Goal: Book appointment/travel/reservation

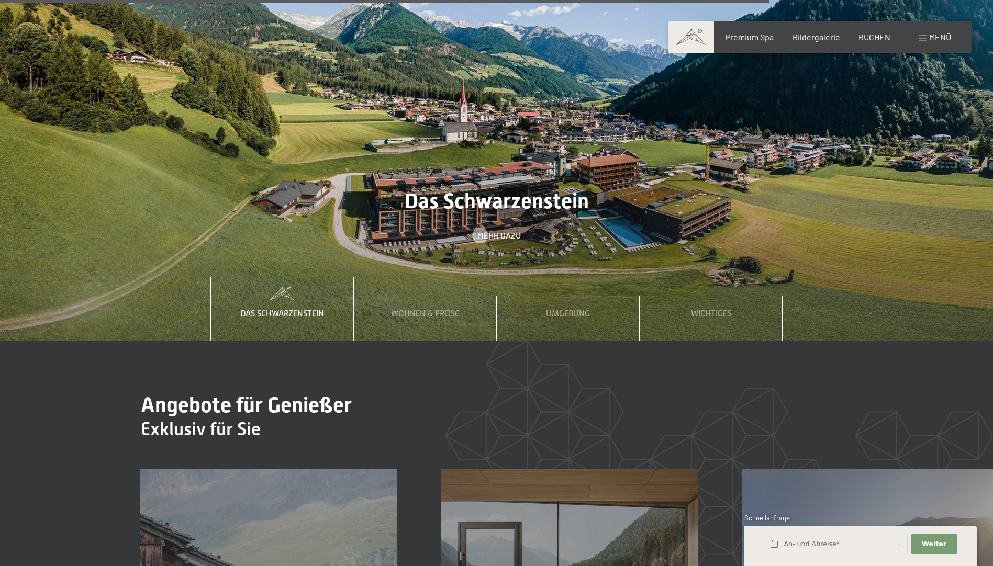
scroll to position [4083, 0]
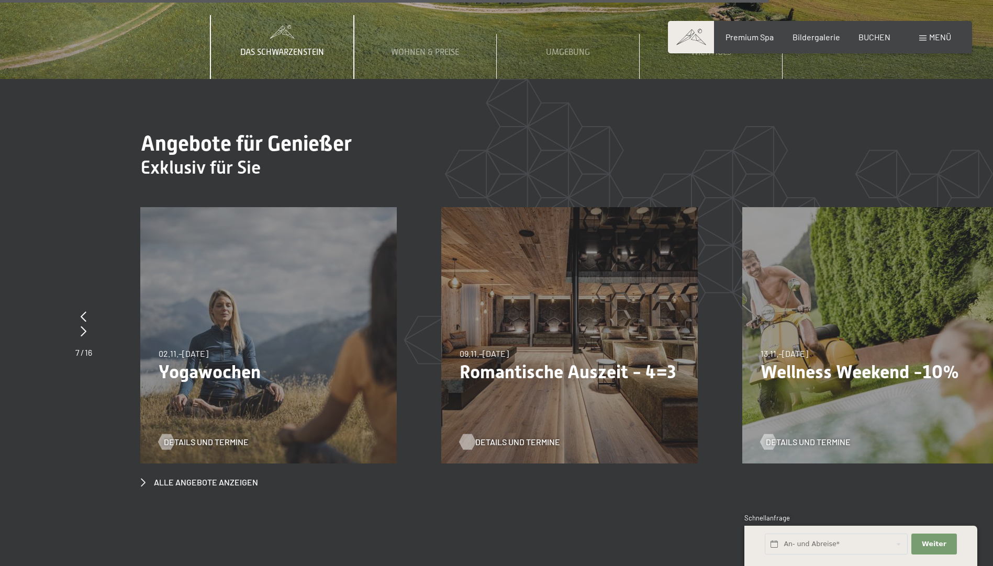
click at [780, 207] on div "18.05.–30.06.2026 18.05.–30.06.2026 Bergbahn FREE Details und Termine 23.08.–30…" at bounding box center [743, 207] width 6622 height 0
click at [516, 437] on span "Details und Termine" at bounding box center [517, 443] width 85 height 12
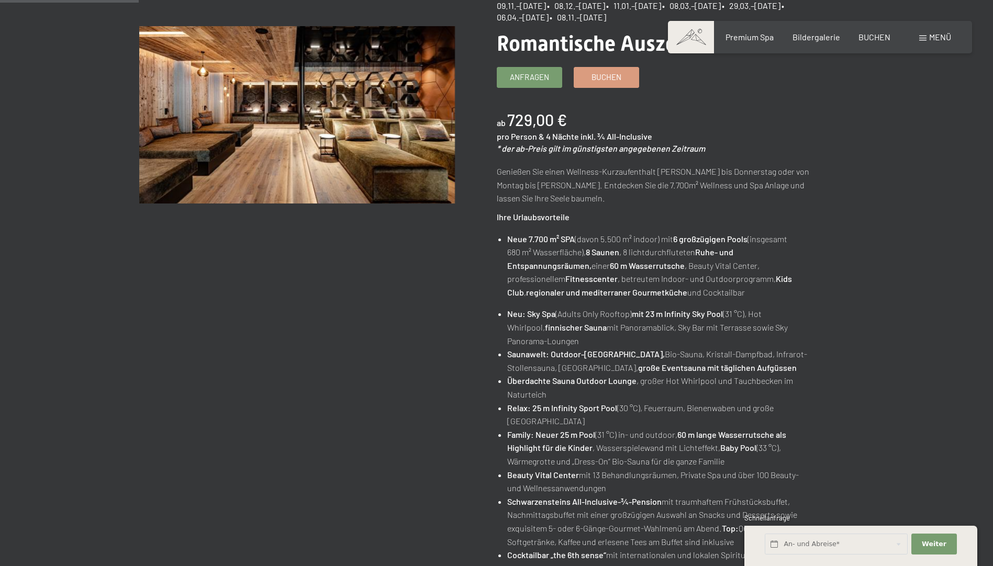
scroll to position [105, 0]
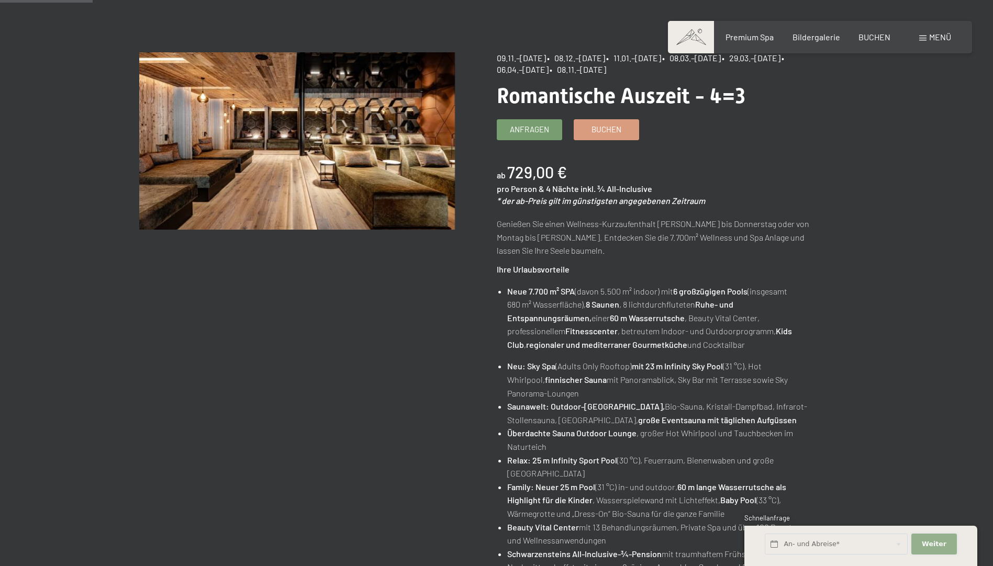
click at [931, 541] on span "Weiter" at bounding box center [934, 544] width 25 height 9
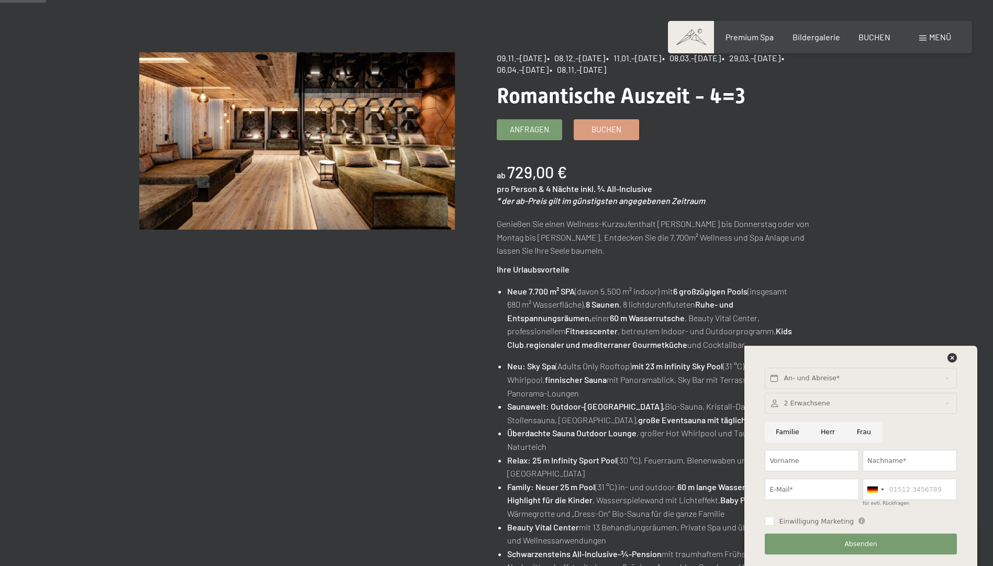
scroll to position [52, 0]
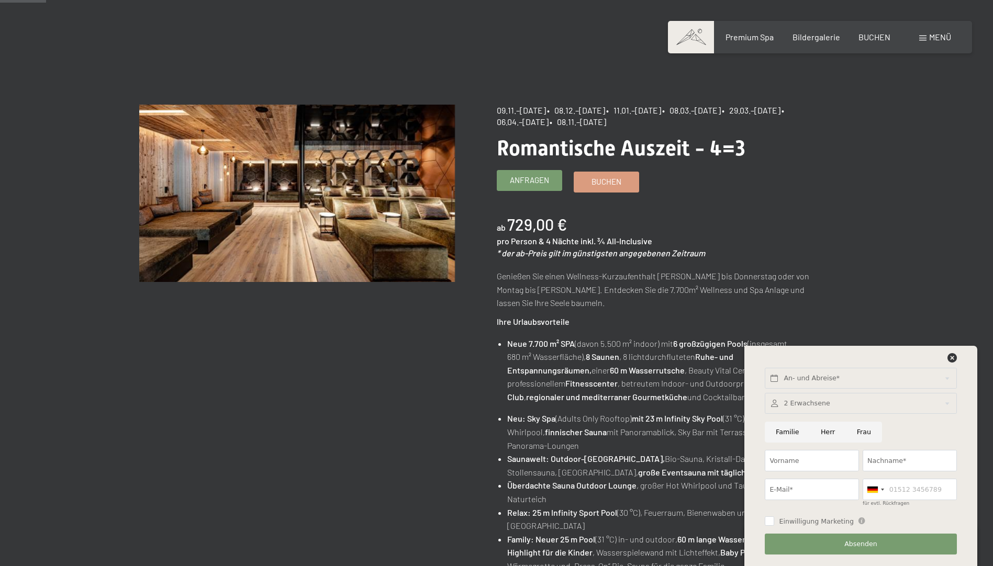
click at [541, 182] on span "Anfragen" at bounding box center [529, 180] width 39 height 11
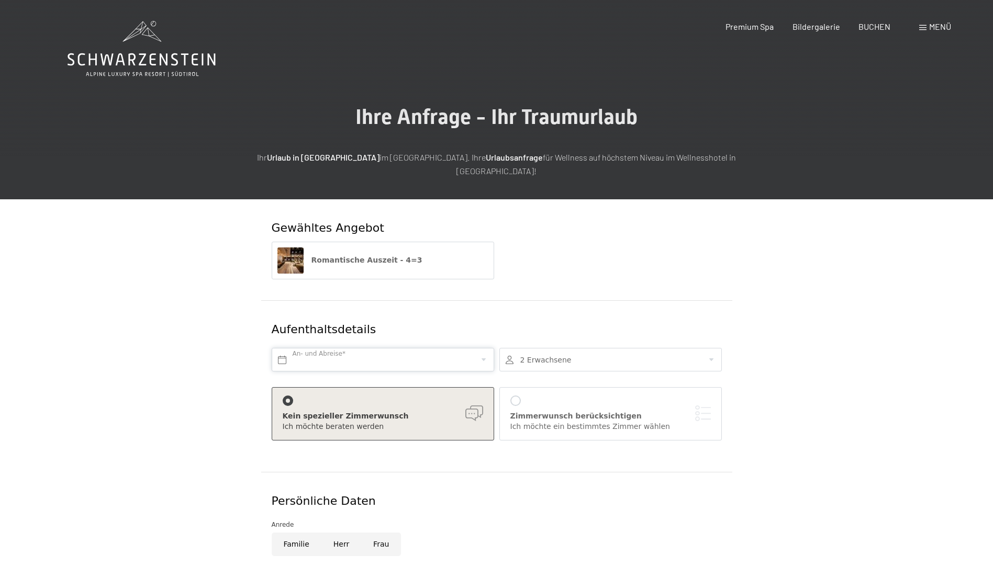
click at [483, 348] on input "text" at bounding box center [383, 360] width 222 height 24
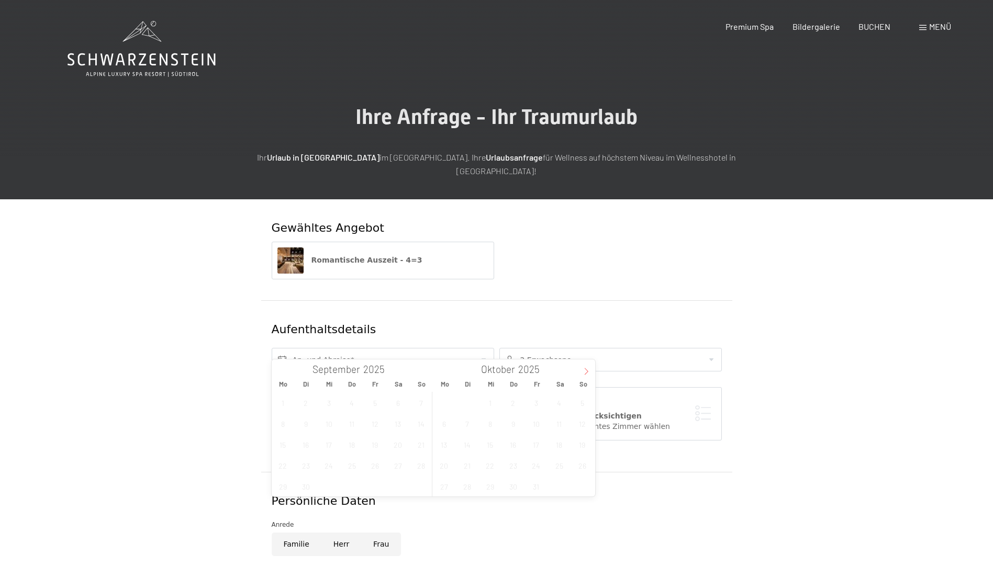
click at [584, 370] on icon at bounding box center [586, 371] width 7 height 7
click at [447, 400] on span "1" at bounding box center [444, 403] width 20 height 20
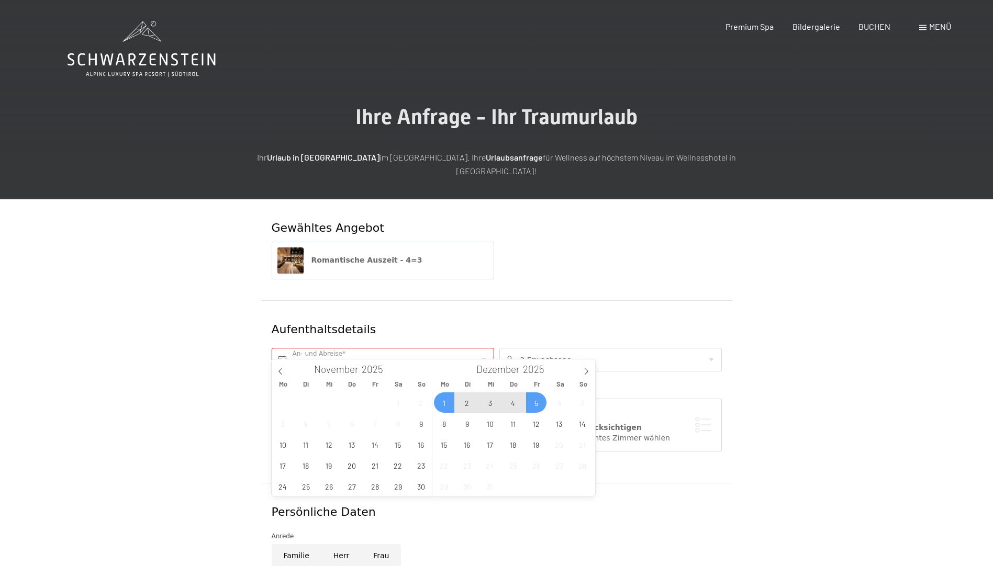
click at [536, 401] on span "5" at bounding box center [536, 403] width 20 height 20
type input "Mo. 01.12.2025 - Fr. 05.12.2025"
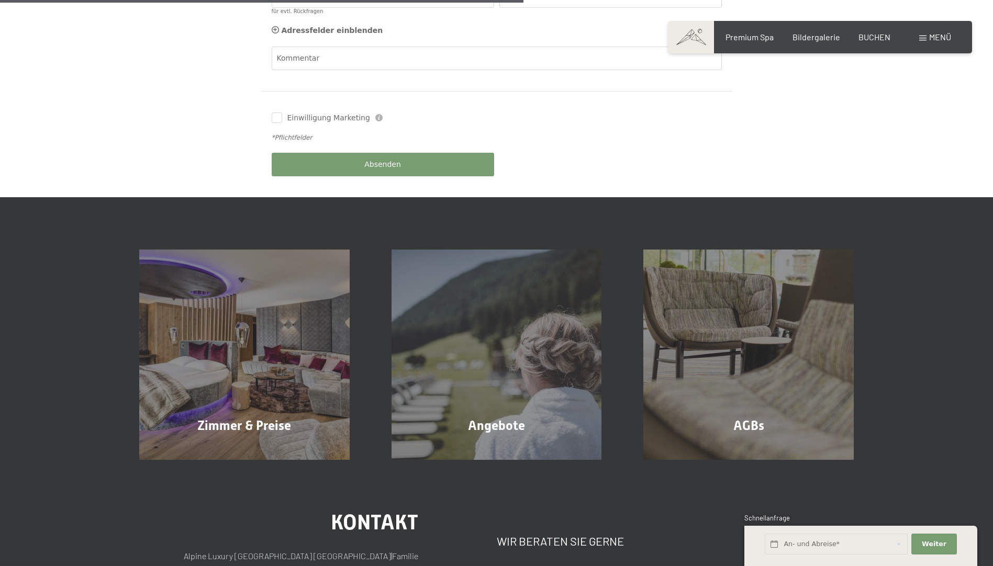
scroll to position [681, 0]
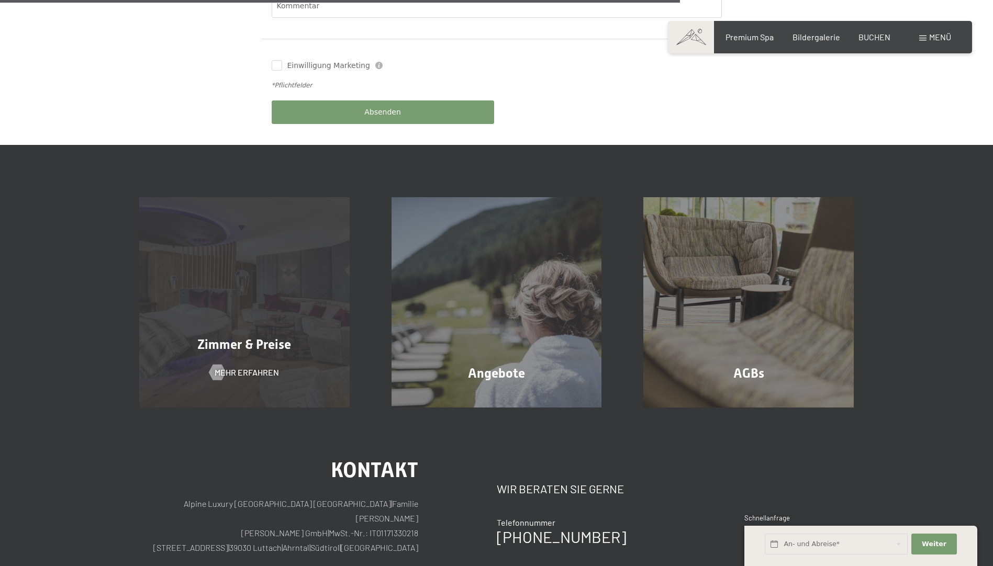
click at [247, 337] on span "Zimmer & Preise" at bounding box center [244, 344] width 94 height 15
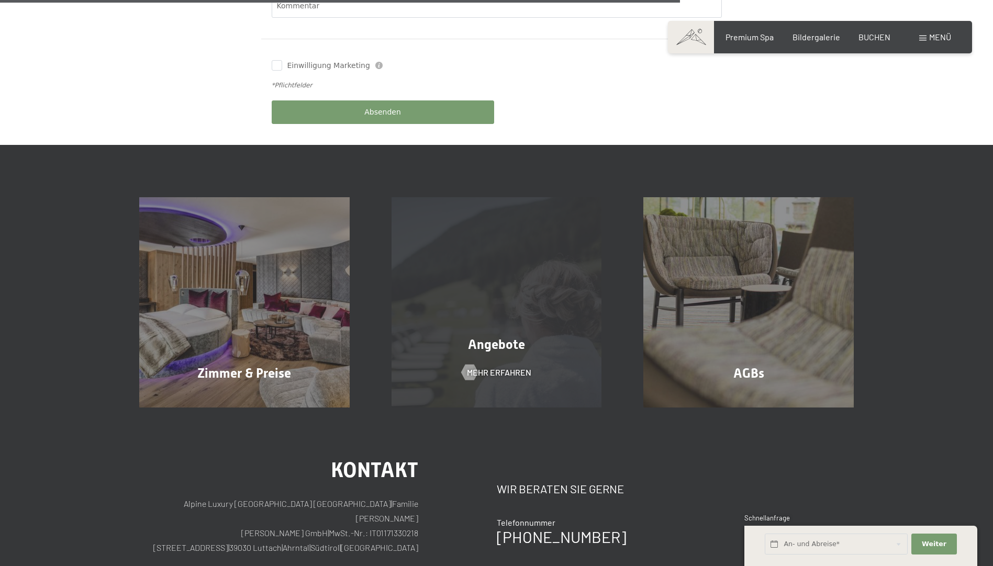
click at [485, 340] on div "Angebote" at bounding box center [497, 345] width 252 height 18
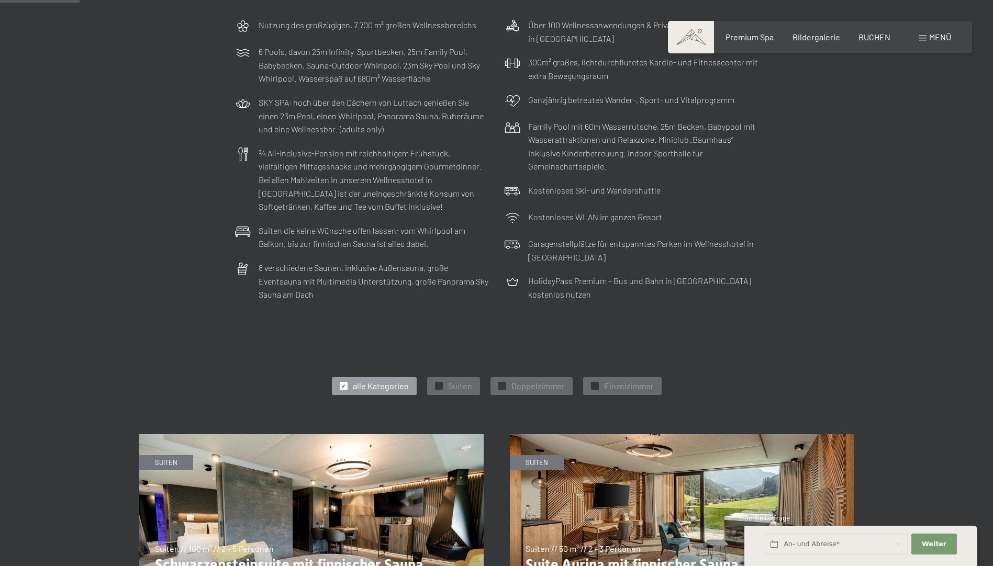
scroll to position [314, 0]
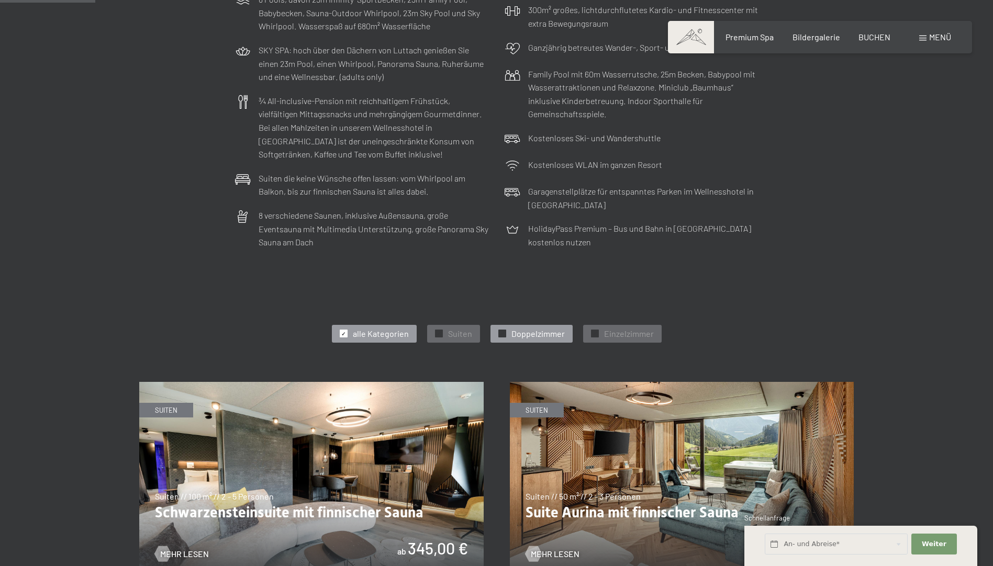
click at [502, 333] on span "✓" at bounding box center [502, 333] width 4 height 7
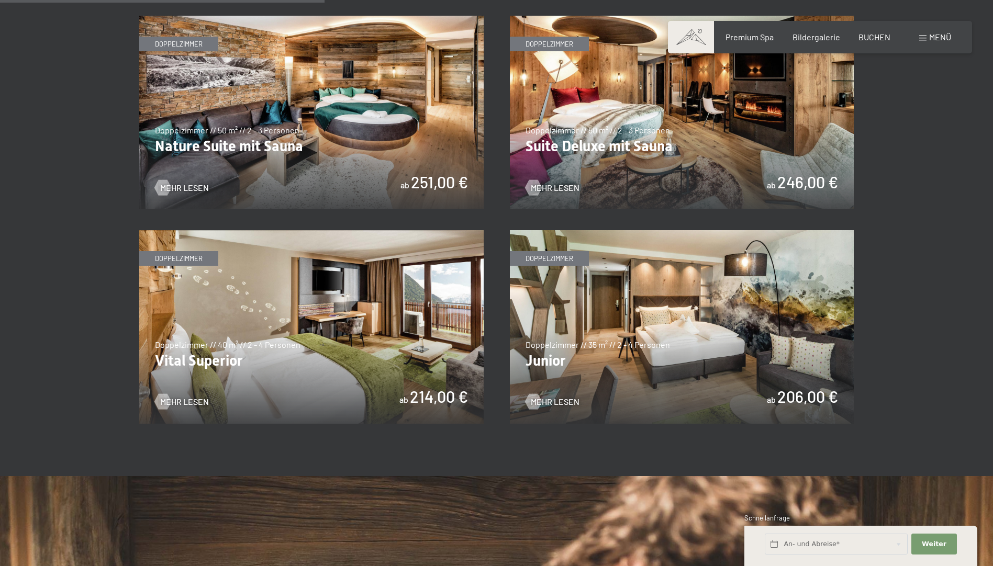
scroll to position [628, 0]
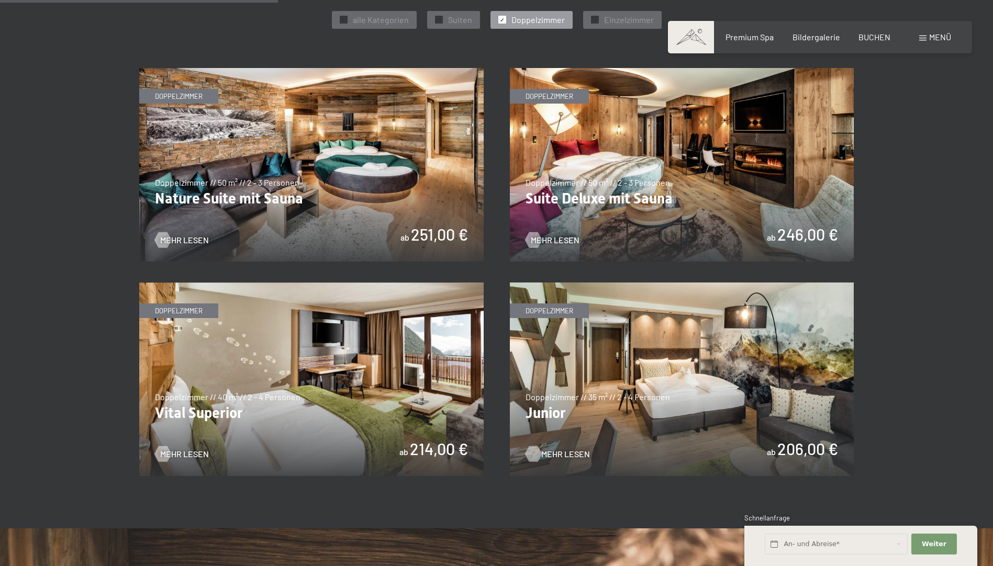
click at [563, 451] on span "Mehr Lesen" at bounding box center [565, 455] width 49 height 12
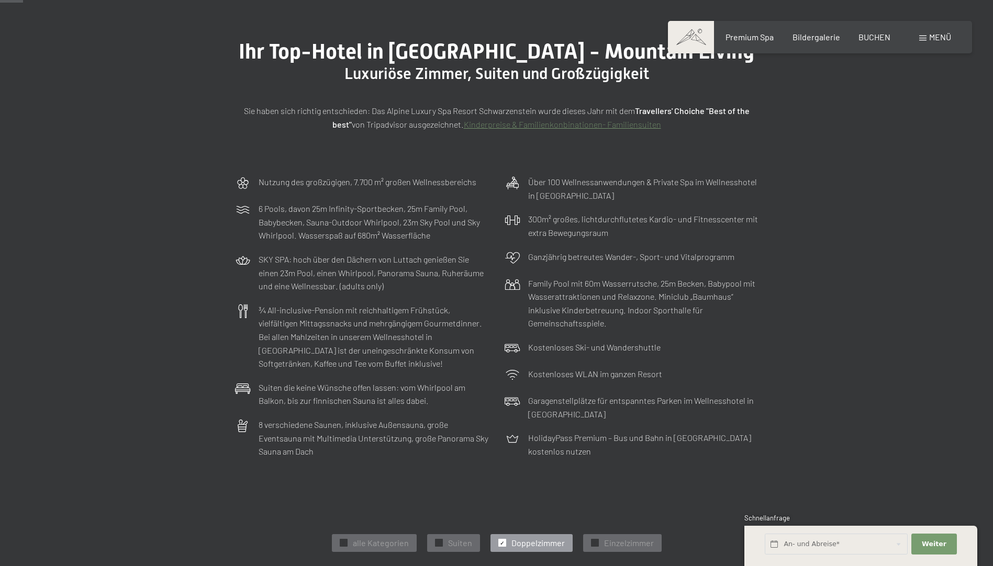
scroll to position [0, 0]
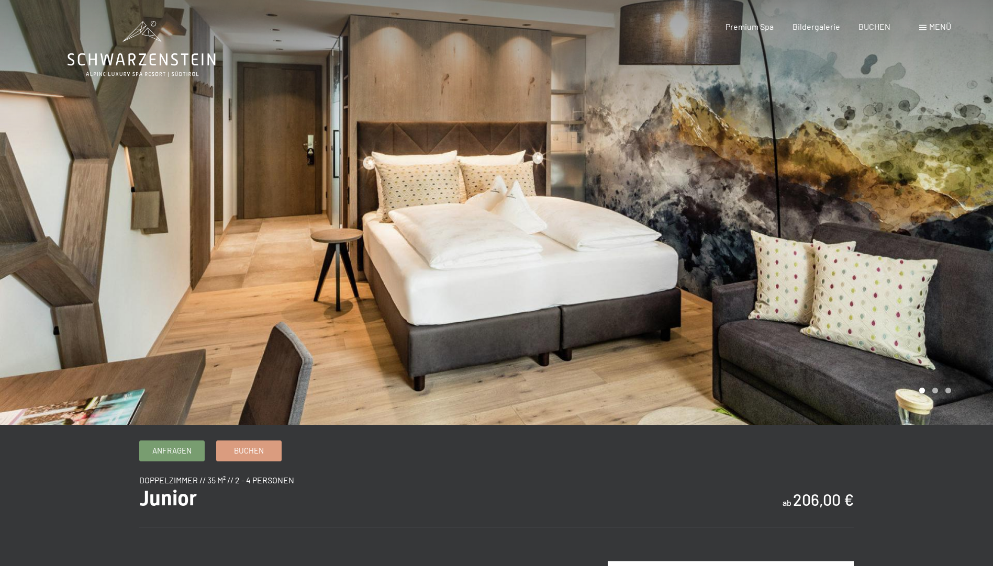
click at [933, 288] on div at bounding box center [745, 212] width 497 height 425
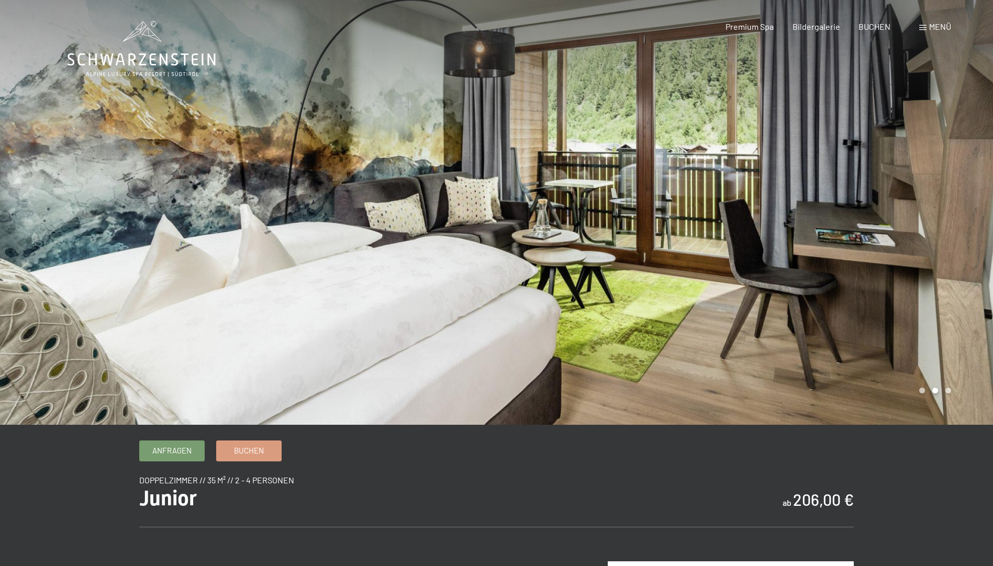
click at [929, 288] on div at bounding box center [745, 212] width 497 height 425
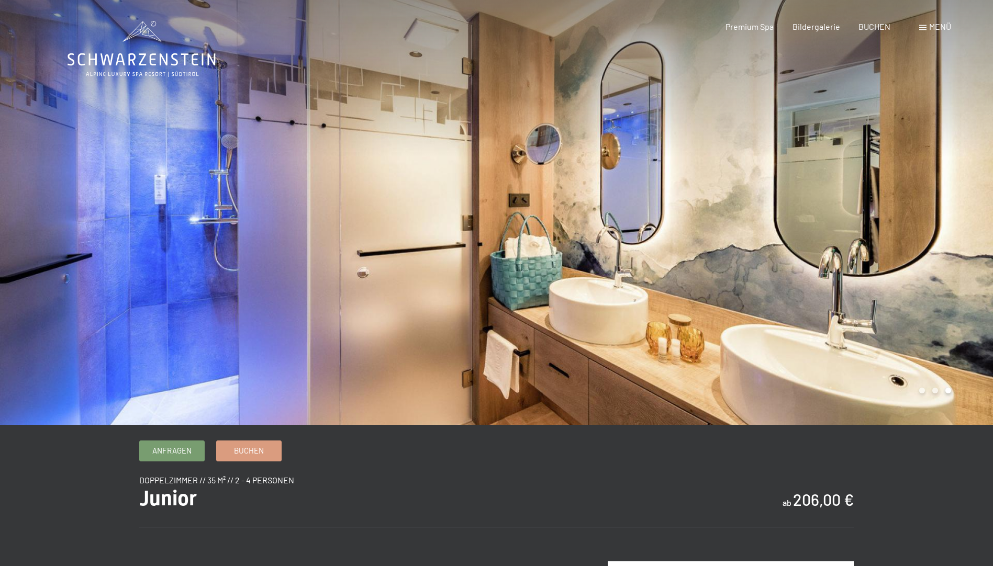
click at [929, 288] on div at bounding box center [745, 212] width 497 height 425
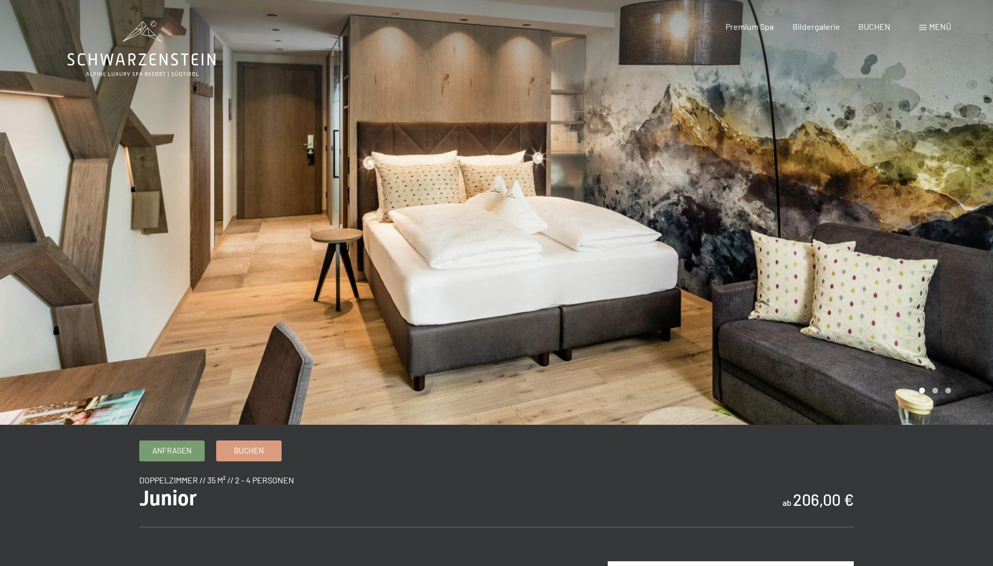
click at [803, 304] on div at bounding box center [745, 212] width 497 height 425
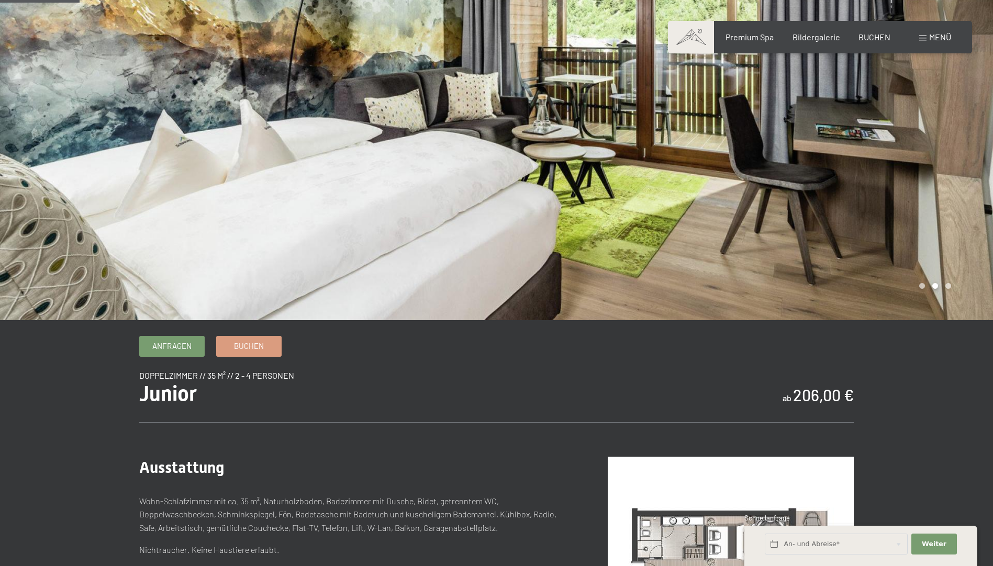
scroll to position [52, 0]
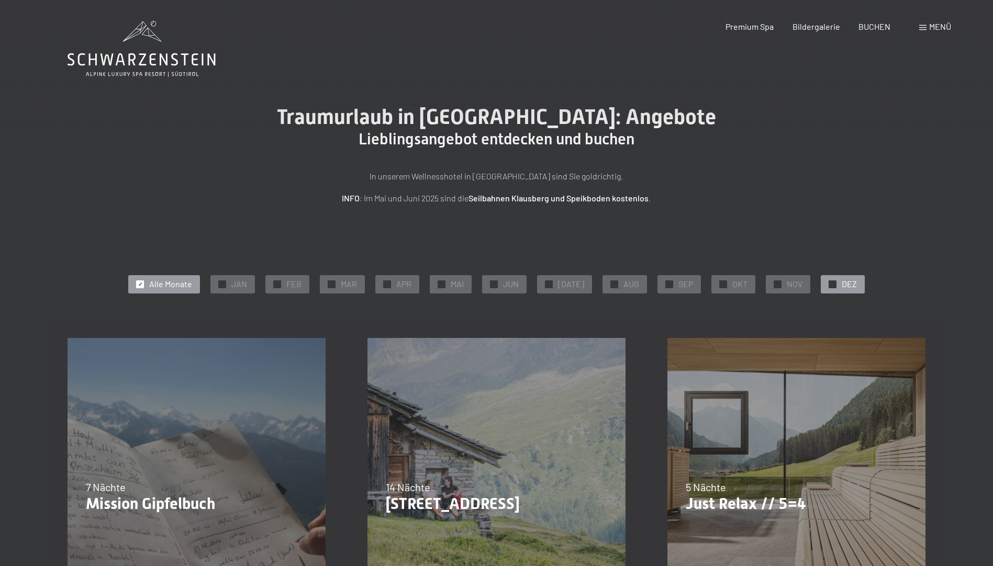
click at [829, 283] on div at bounding box center [833, 285] width 8 height 8
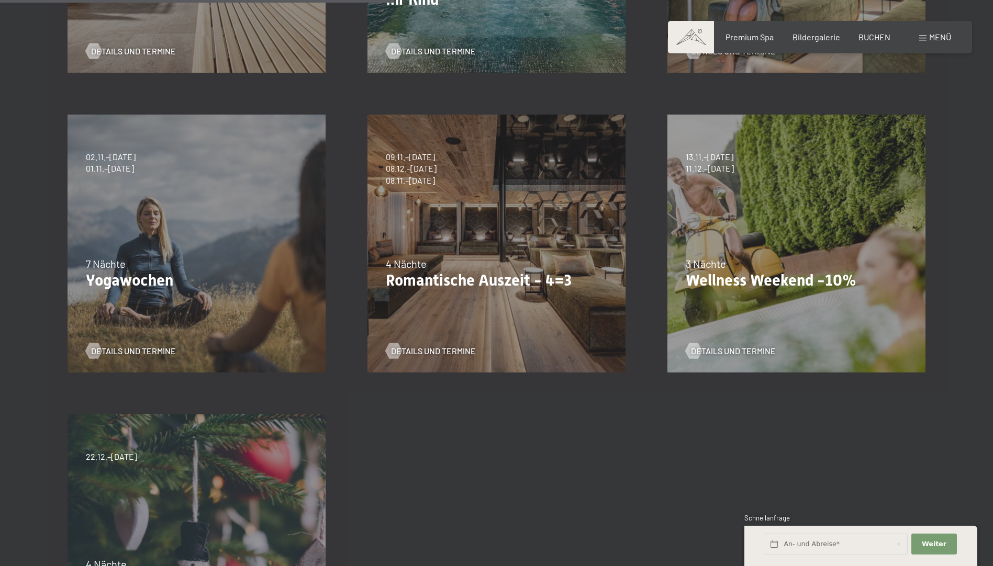
scroll to position [576, 0]
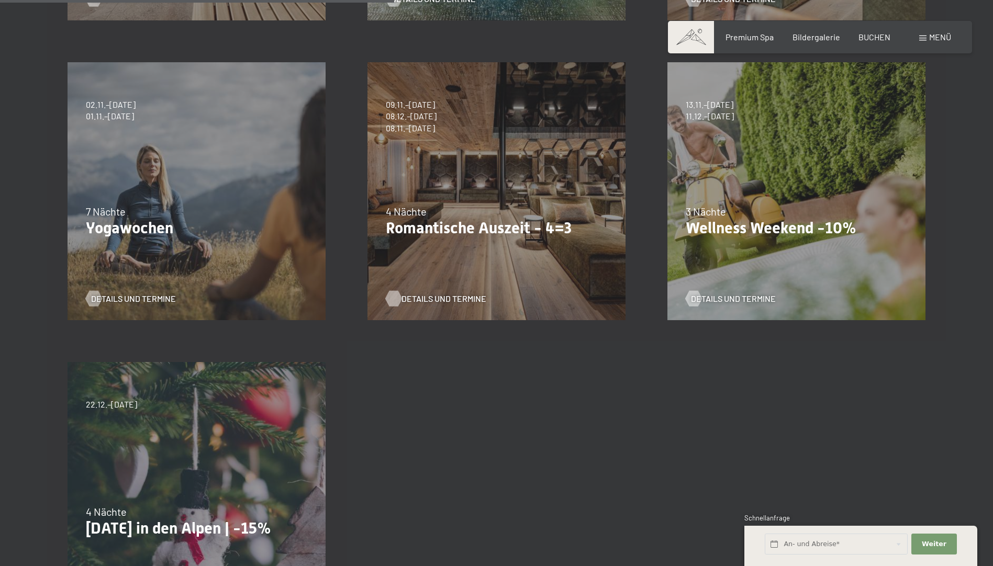
click at [429, 299] on span "Details und Termine" at bounding box center [443, 299] width 85 height 12
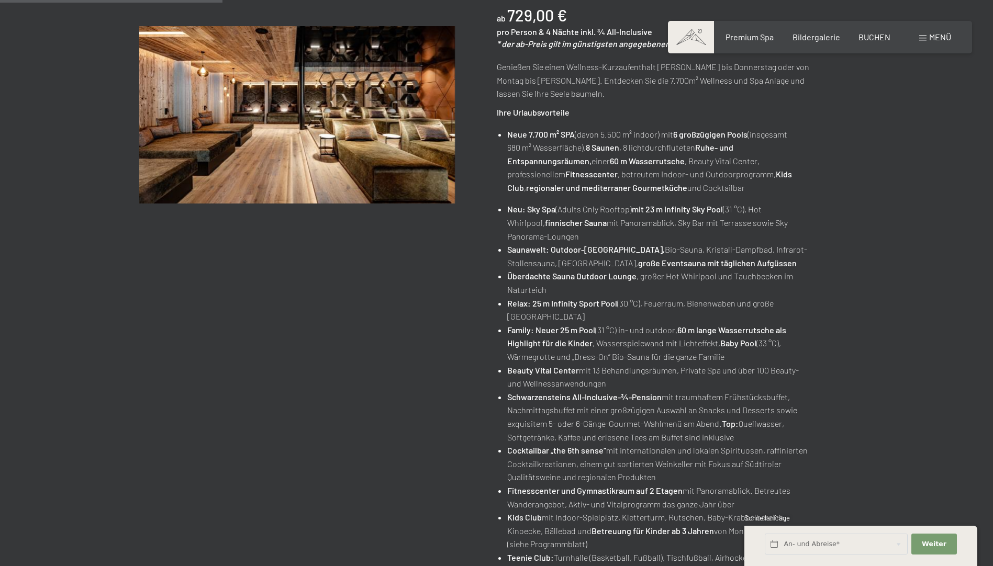
scroll to position [314, 0]
